Goal: Task Accomplishment & Management: Manage account settings

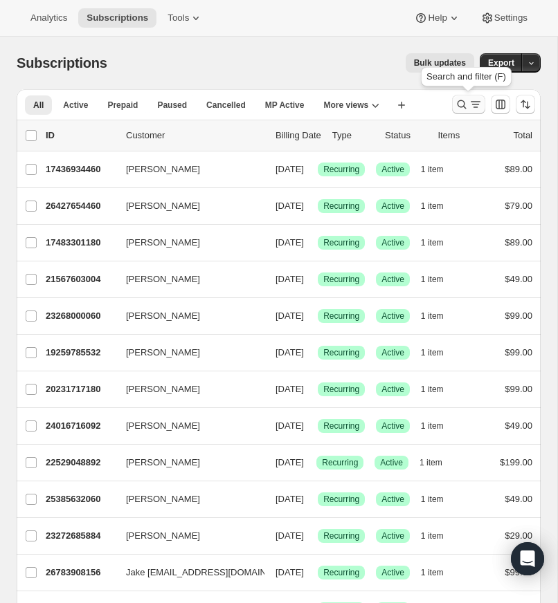
click at [458, 102] on icon "Search and filter results" at bounding box center [462, 105] width 14 height 14
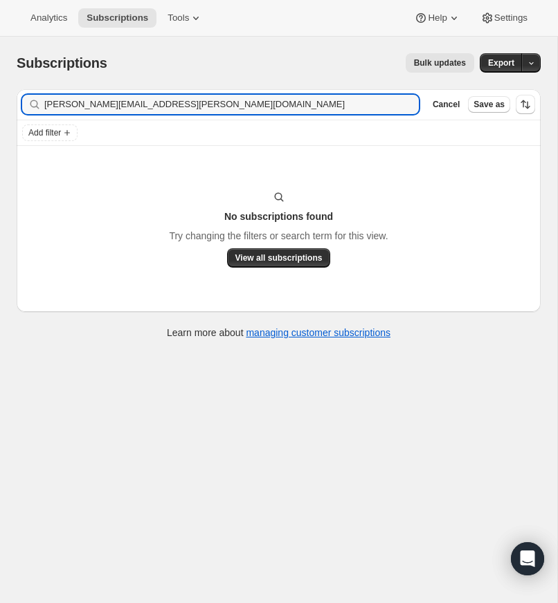
type input "[PERSON_NAME][EMAIL_ADDRESS][PERSON_NAME][DOMAIN_NAME]"
click at [192, 103] on input "[PERSON_NAME][EMAIL_ADDRESS][PERSON_NAME][DOMAIN_NAME]" at bounding box center [218, 104] width 349 height 19
drag, startPoint x: 405, startPoint y: 102, endPoint x: 155, endPoint y: 107, distance: 250.5
click at [404, 102] on icon "button" at bounding box center [403, 105] width 14 height 14
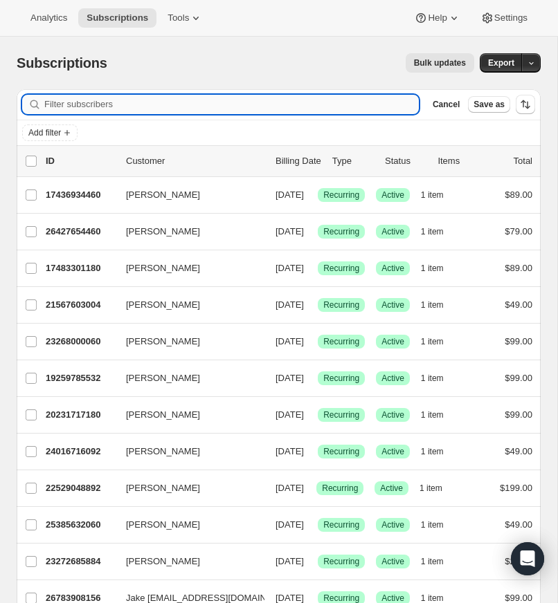
paste input "[EMAIL_ADDRESS][DOMAIN_NAME]"
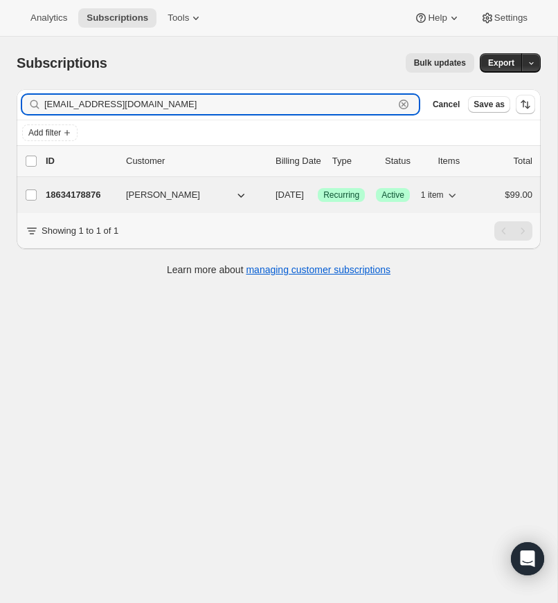
type input "[EMAIL_ADDRESS][DOMAIN_NAME]"
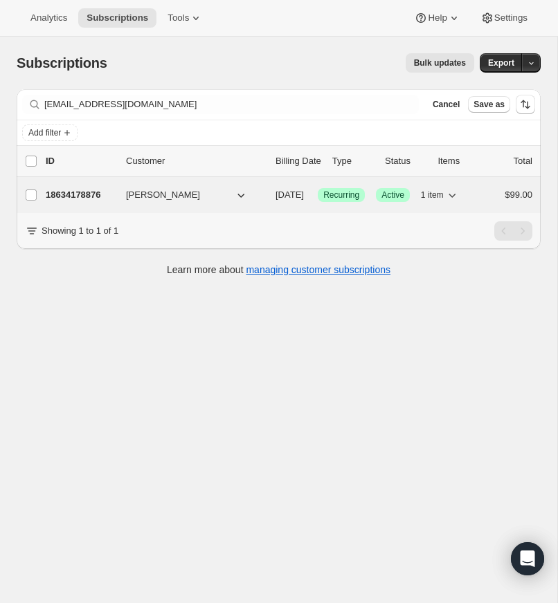
click at [82, 195] on p "18634178876" at bounding box center [80, 195] width 69 height 14
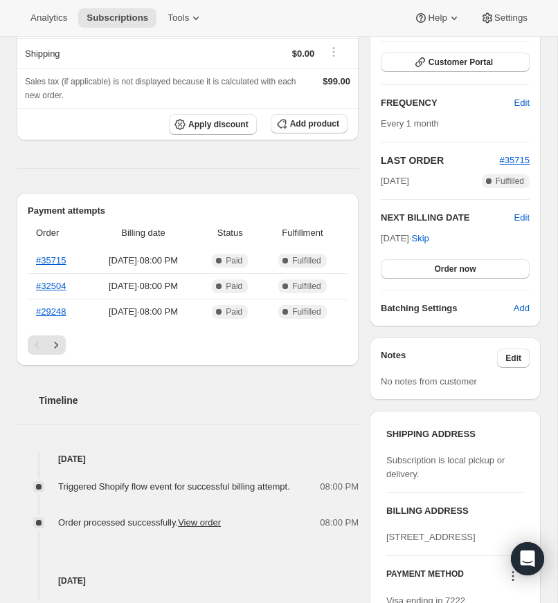
scroll to position [260, 0]
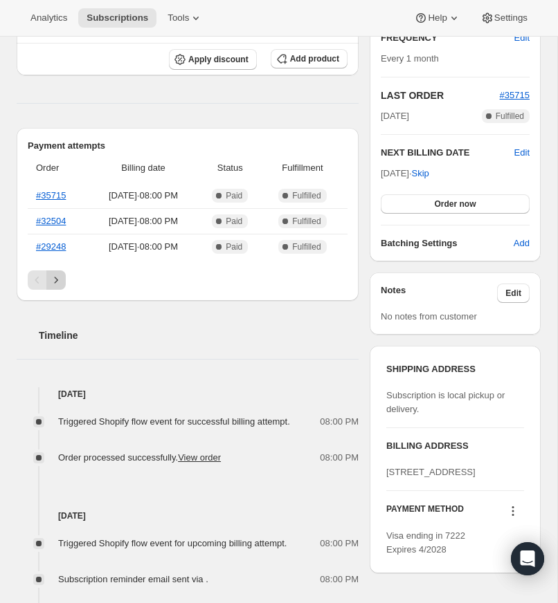
click at [53, 287] on icon "Next" at bounding box center [56, 280] width 14 height 14
click at [56, 287] on icon "Next" at bounding box center [56, 280] width 14 height 14
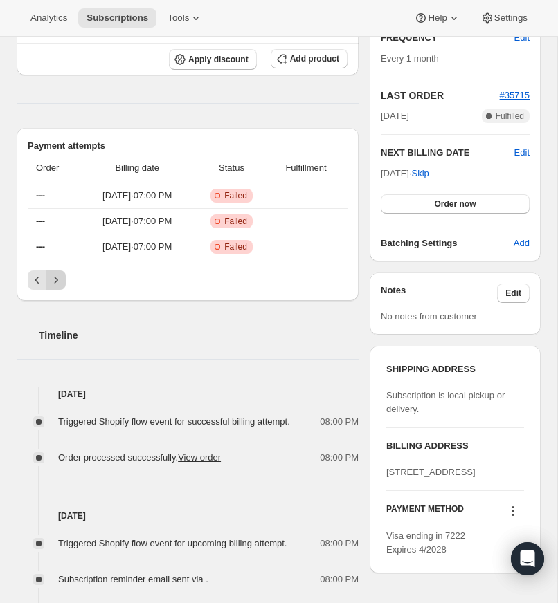
click at [60, 287] on icon "Next" at bounding box center [56, 280] width 14 height 14
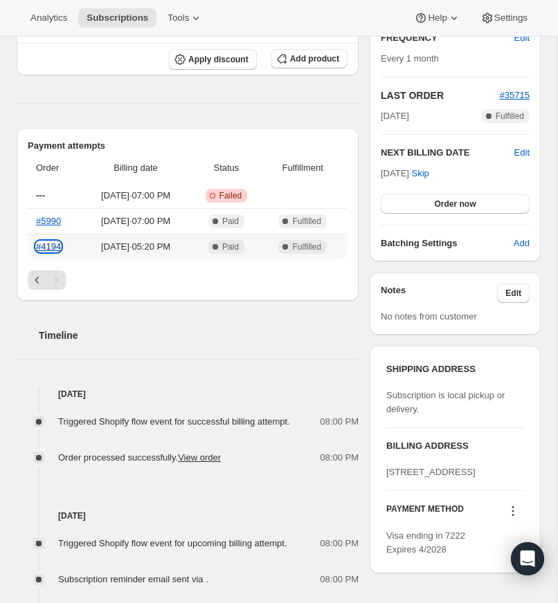
click at [55, 252] on link "#4194" at bounding box center [48, 246] width 25 height 10
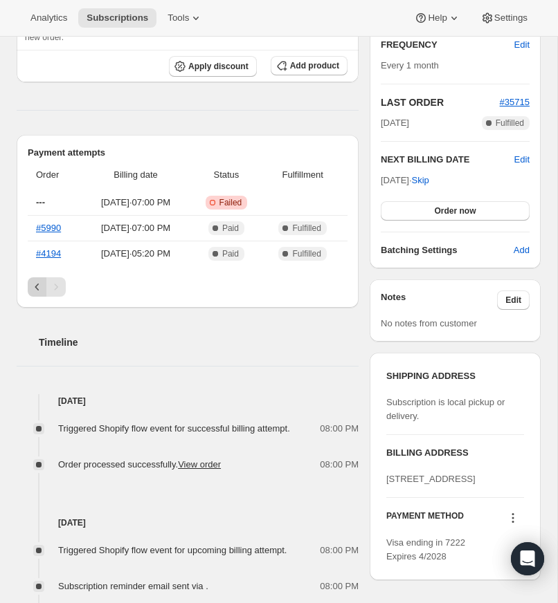
click at [31, 294] on icon "Previous" at bounding box center [37, 287] width 14 height 14
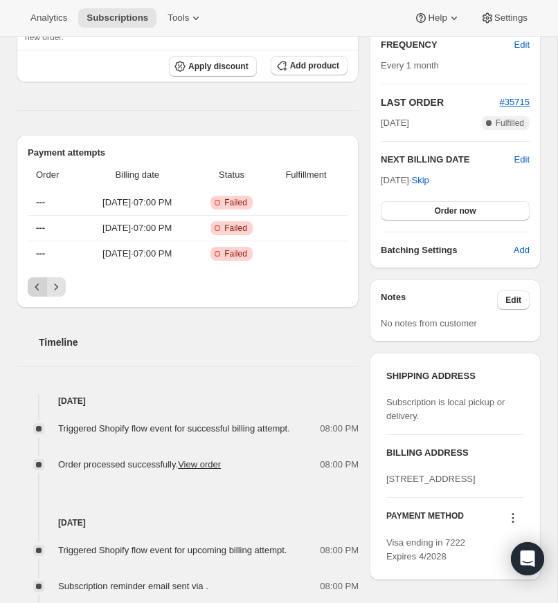
click at [32, 294] on icon "Previous" at bounding box center [37, 287] width 14 height 14
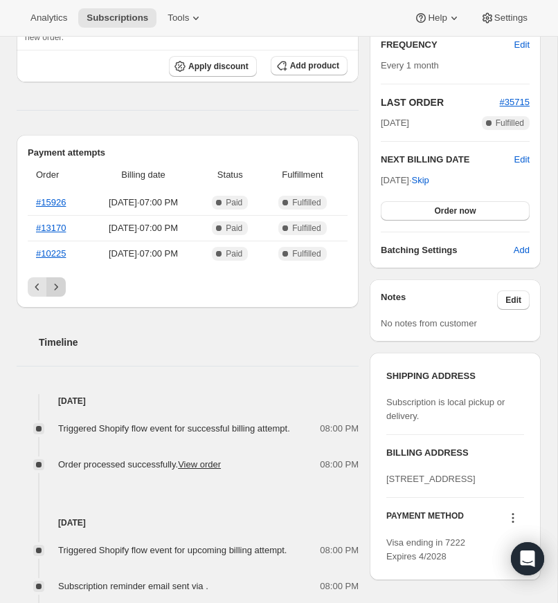
click at [59, 294] on icon "Next" at bounding box center [56, 287] width 14 height 14
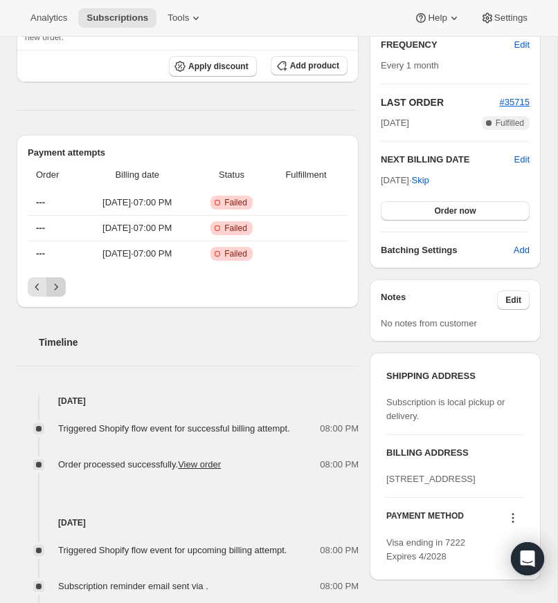
click at [59, 294] on icon "Next" at bounding box center [56, 287] width 14 height 14
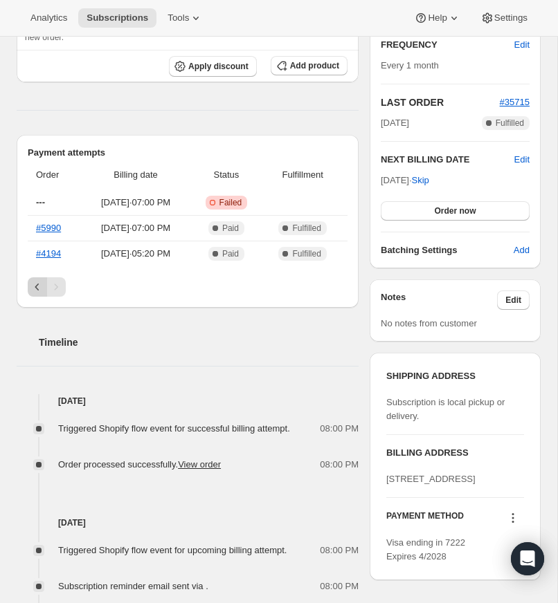
click at [31, 294] on icon "Previous" at bounding box center [37, 287] width 14 height 14
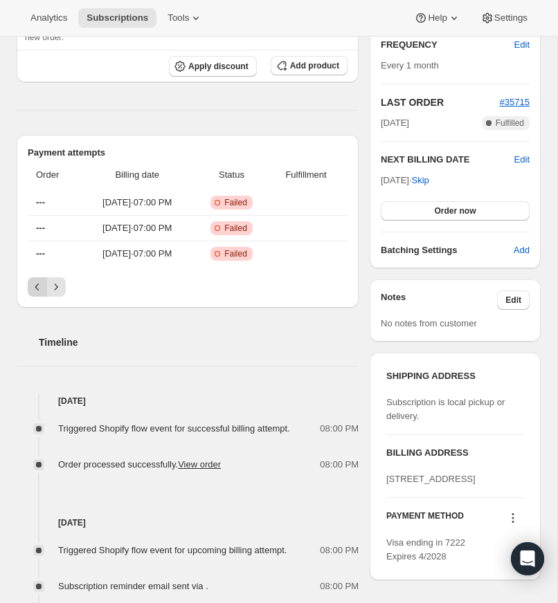
click at [30, 294] on icon "Previous" at bounding box center [37, 287] width 14 height 14
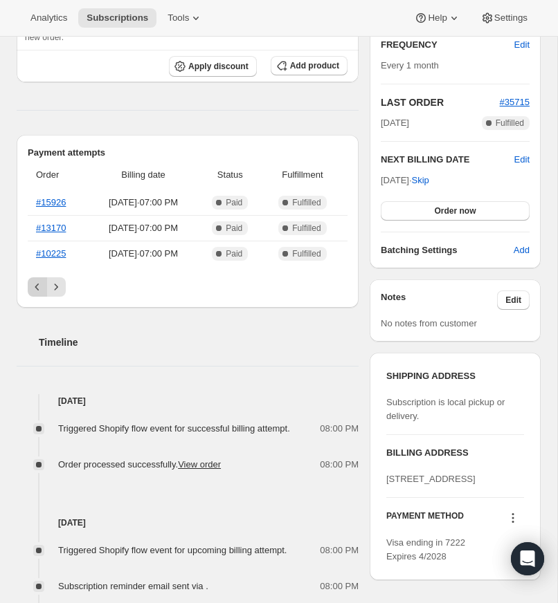
click at [30, 294] on icon "Previous" at bounding box center [37, 287] width 14 height 14
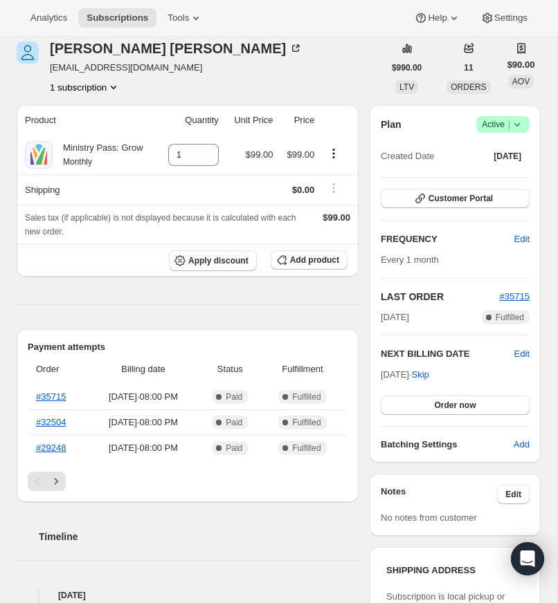
scroll to position [57, 0]
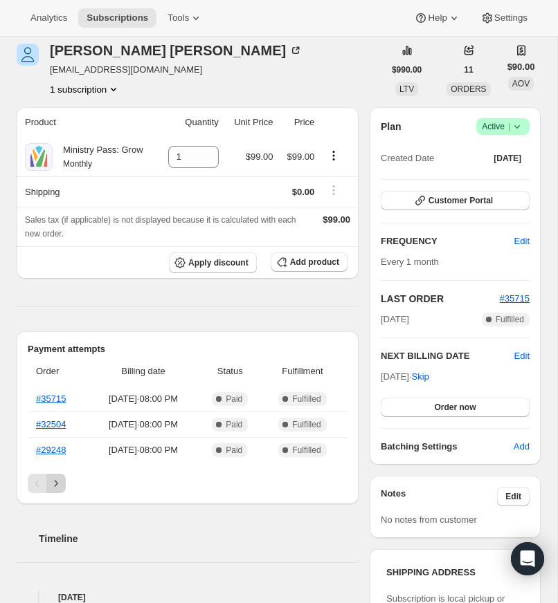
click at [59, 490] on icon "Next" at bounding box center [56, 484] width 14 height 14
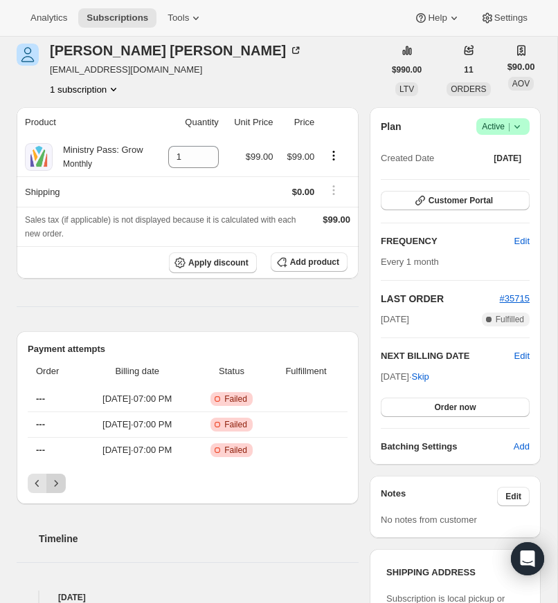
click at [59, 490] on icon "Next" at bounding box center [56, 484] width 14 height 14
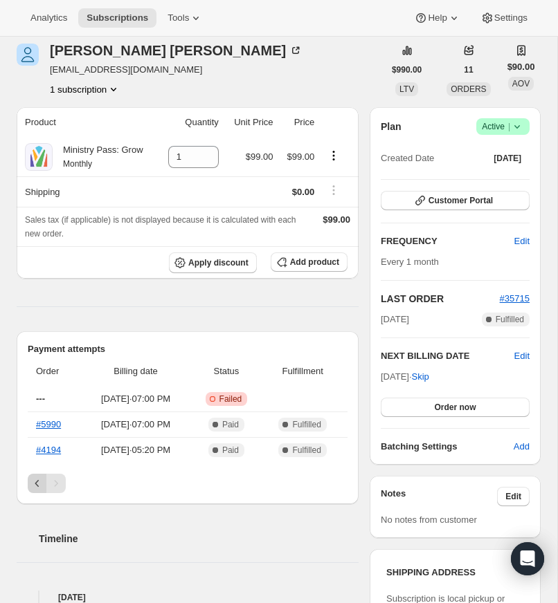
click at [35, 490] on icon "Previous" at bounding box center [37, 484] width 14 height 14
click at [36, 493] on div "Pagination" at bounding box center [37, 483] width 19 height 19
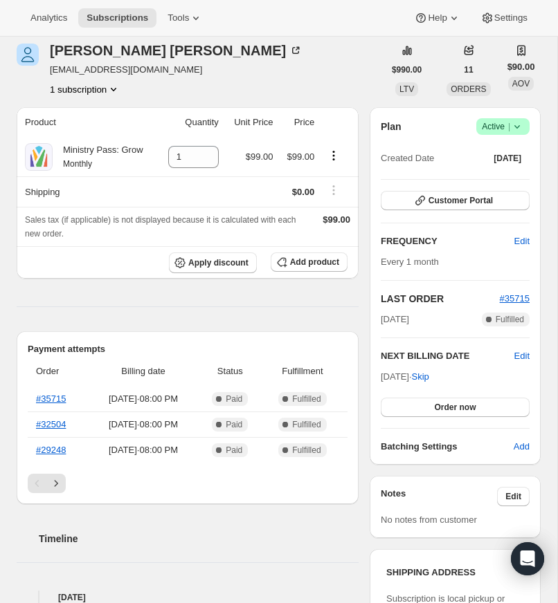
click at [37, 493] on div "Pagination" at bounding box center [37, 483] width 19 height 19
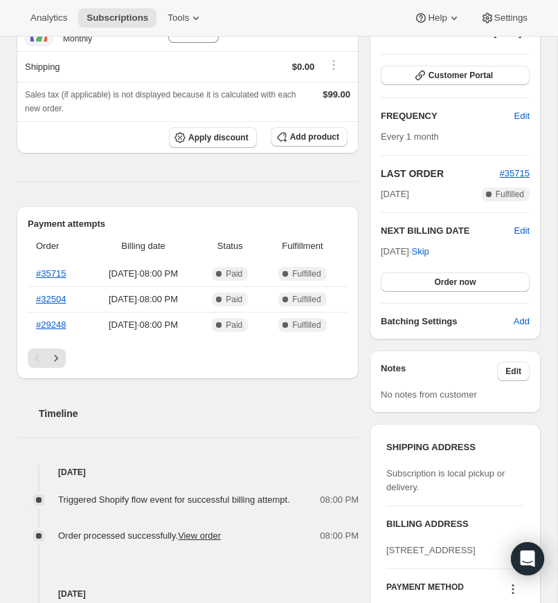
scroll to position [217, 0]
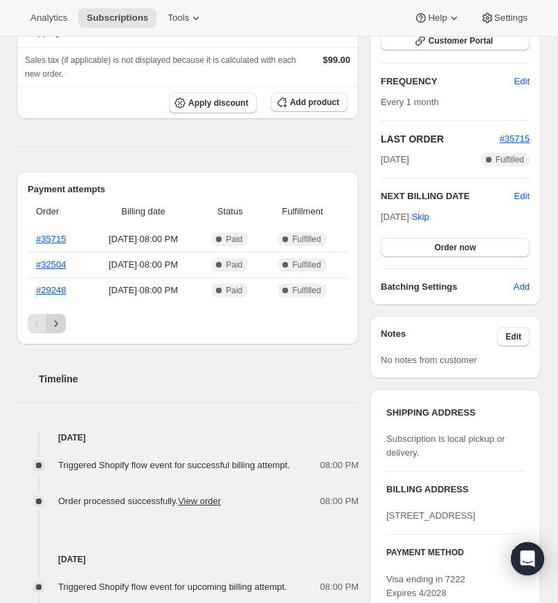
click at [58, 331] on icon "Next" at bounding box center [56, 324] width 14 height 14
click at [57, 331] on icon "Next" at bounding box center [56, 324] width 14 height 14
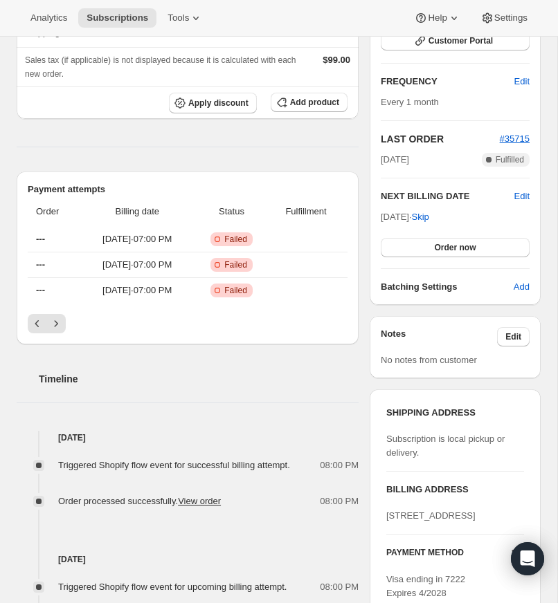
click at [58, 331] on icon "Next" at bounding box center [56, 324] width 14 height 14
click at [58, 333] on div "Pagination" at bounding box center [55, 323] width 19 height 19
click at [33, 331] on icon "Previous" at bounding box center [37, 324] width 14 height 14
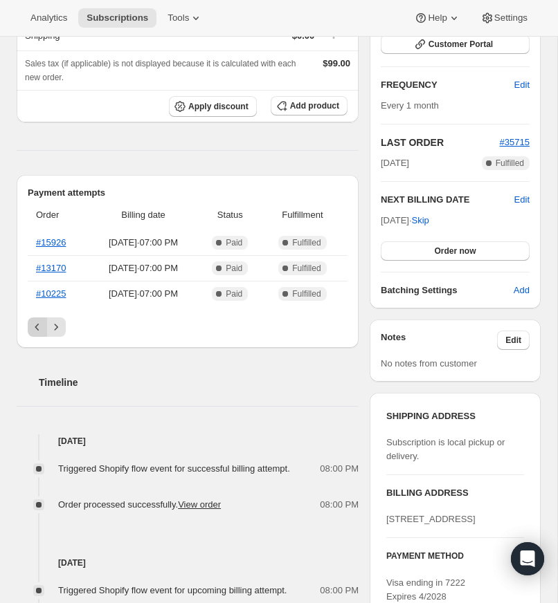
click at [33, 337] on button "Previous" at bounding box center [37, 327] width 19 height 19
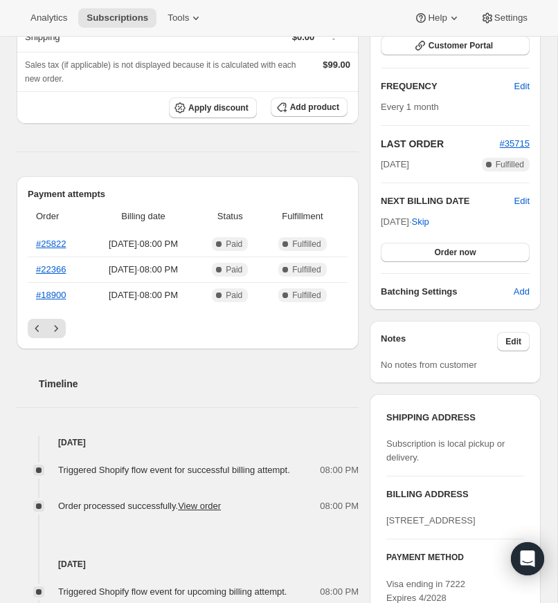
click at [35, 338] on button "Previous" at bounding box center [37, 328] width 19 height 19
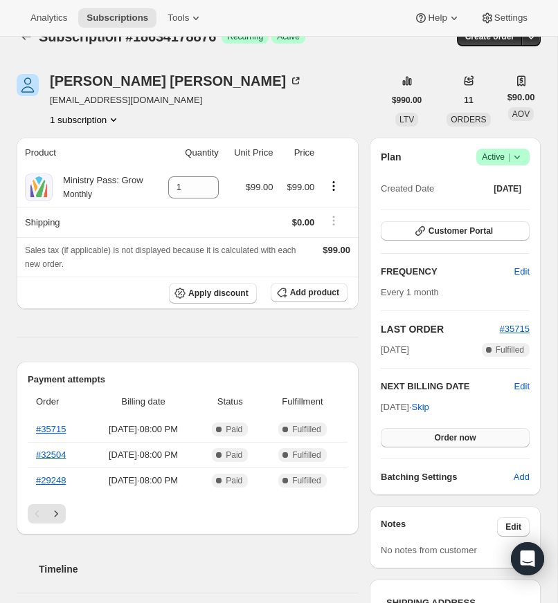
scroll to position [0, 0]
